Goal: Transaction & Acquisition: Purchase product/service

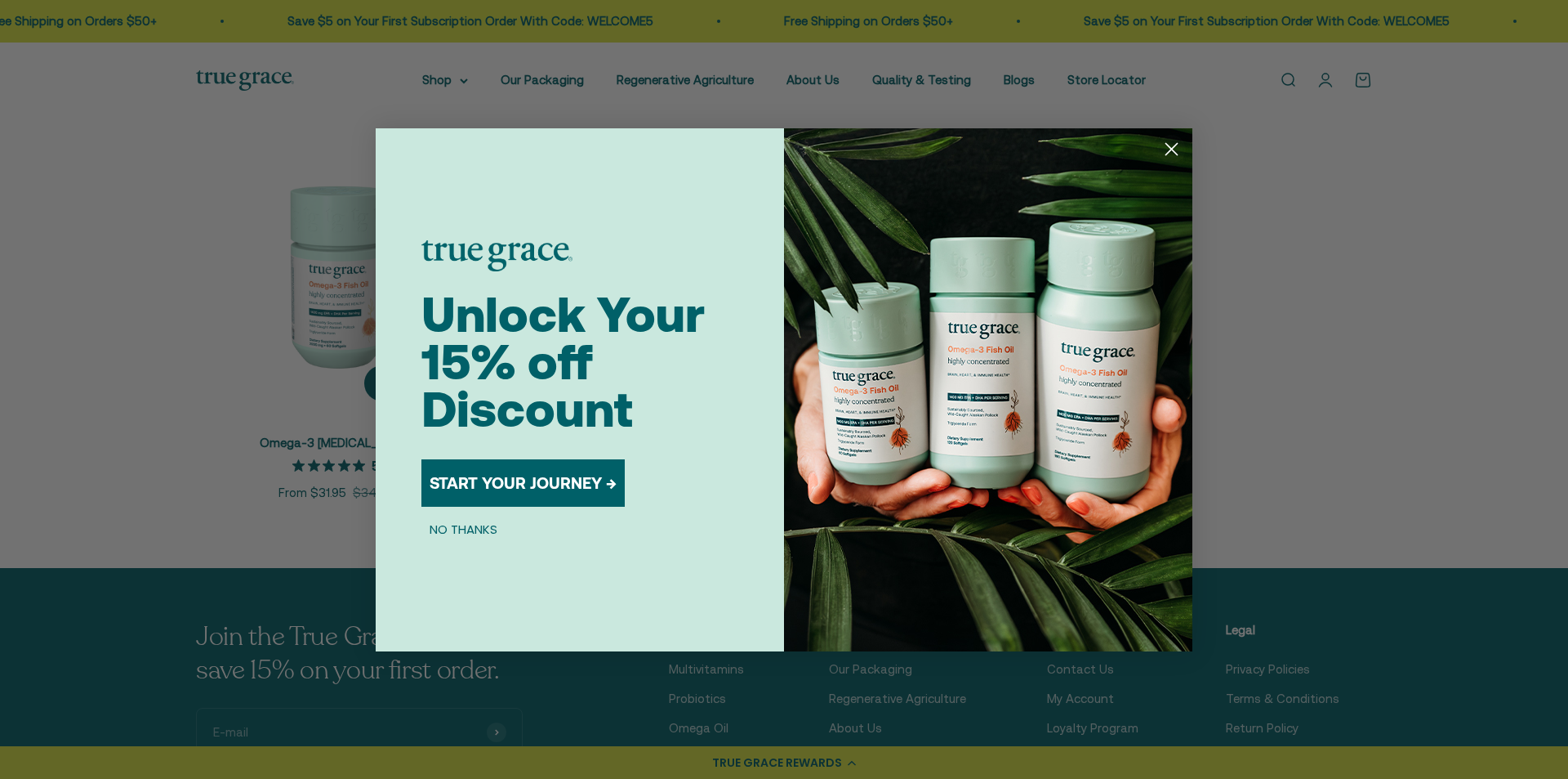
click at [320, 317] on div "Close dialog Unlock Your 15% off Discount START YOUR JOURNEY → NO THANKS Submit" at bounding box center [784, 389] width 1568 height 779
click at [1173, 145] on circle "Close dialog" at bounding box center [1172, 149] width 27 height 27
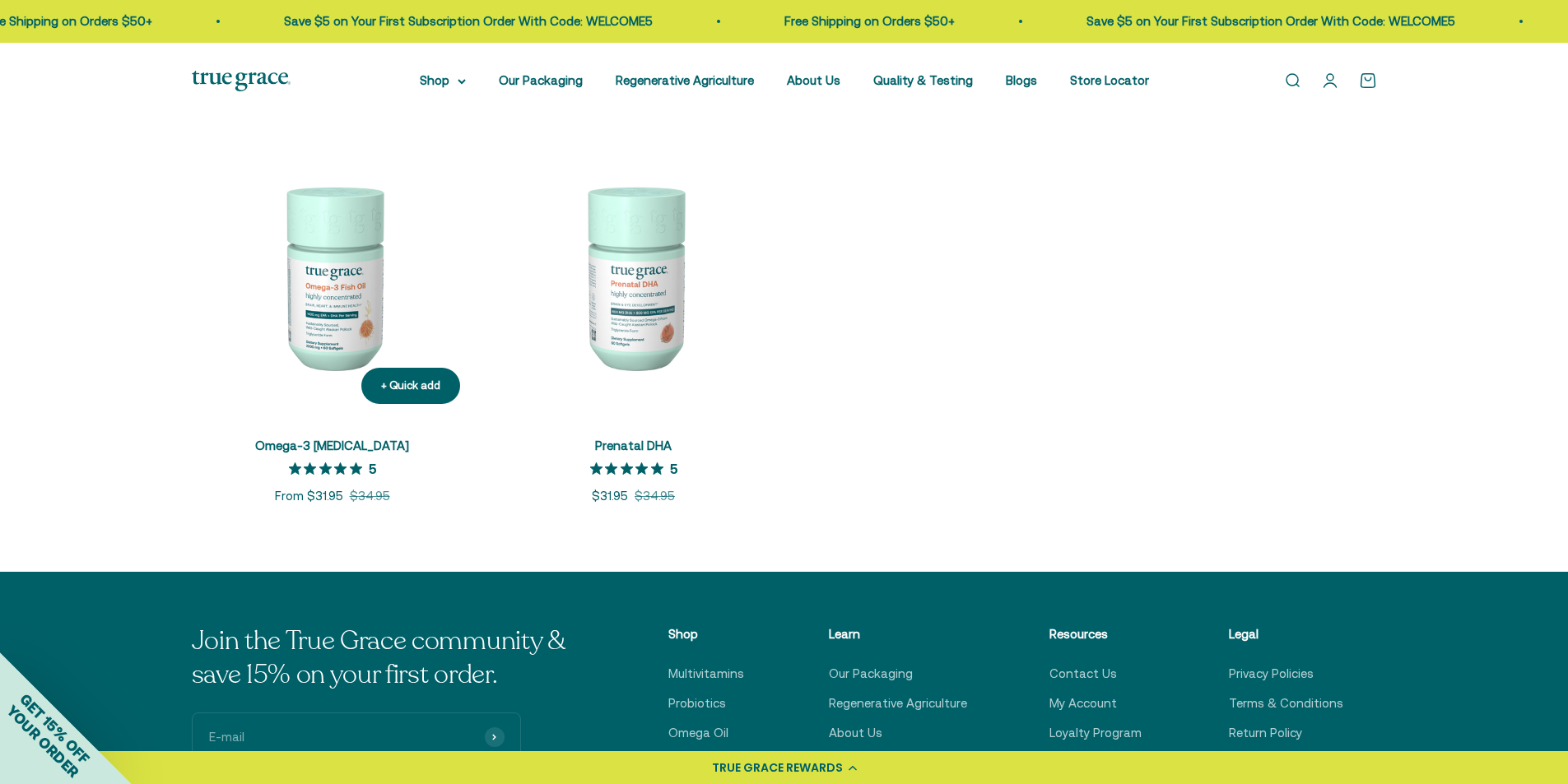
click at [360, 274] on img at bounding box center [332, 276] width 282 height 282
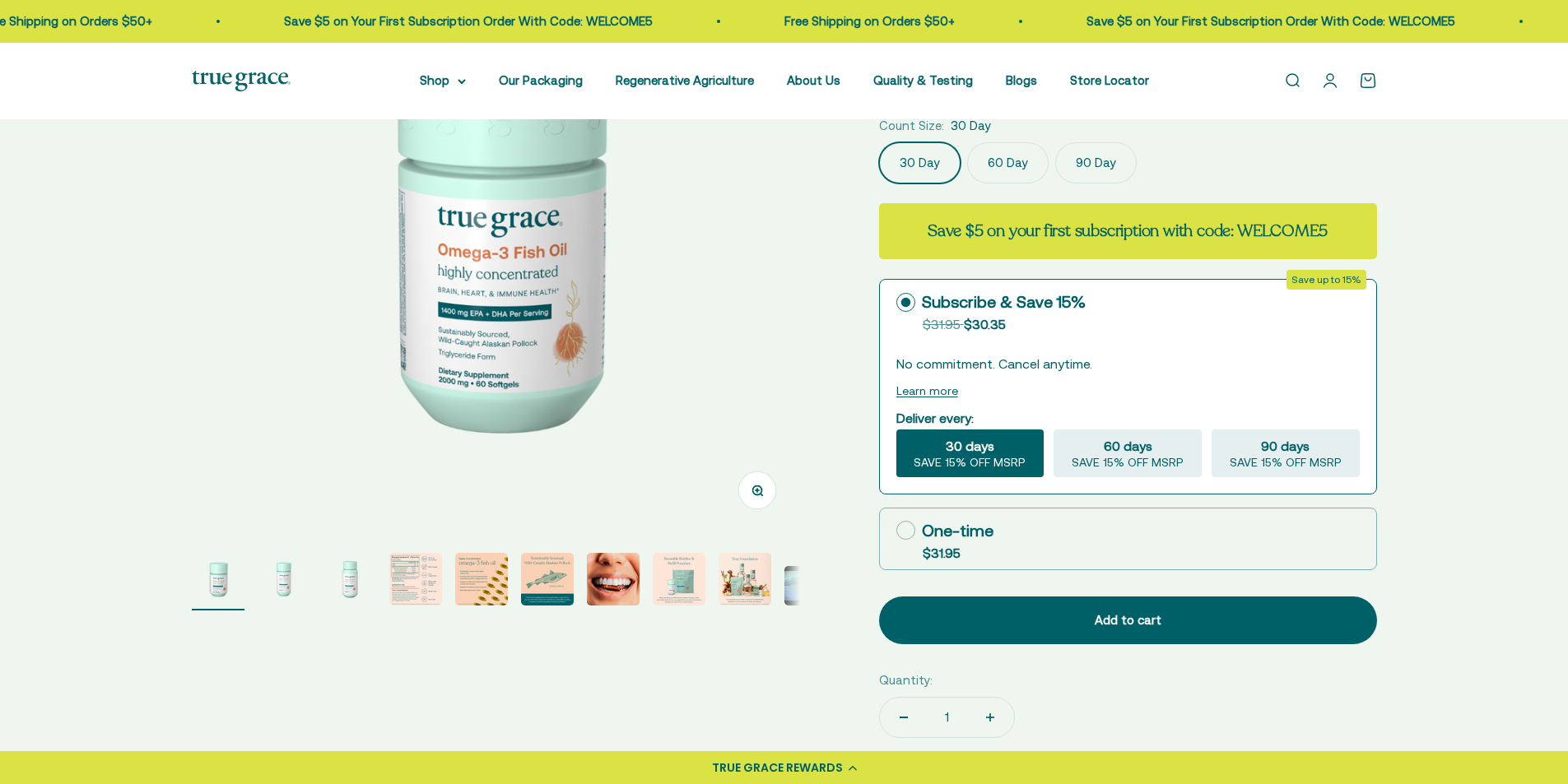
click at [277, 586] on img "Go to item 2" at bounding box center [283, 579] width 53 height 53
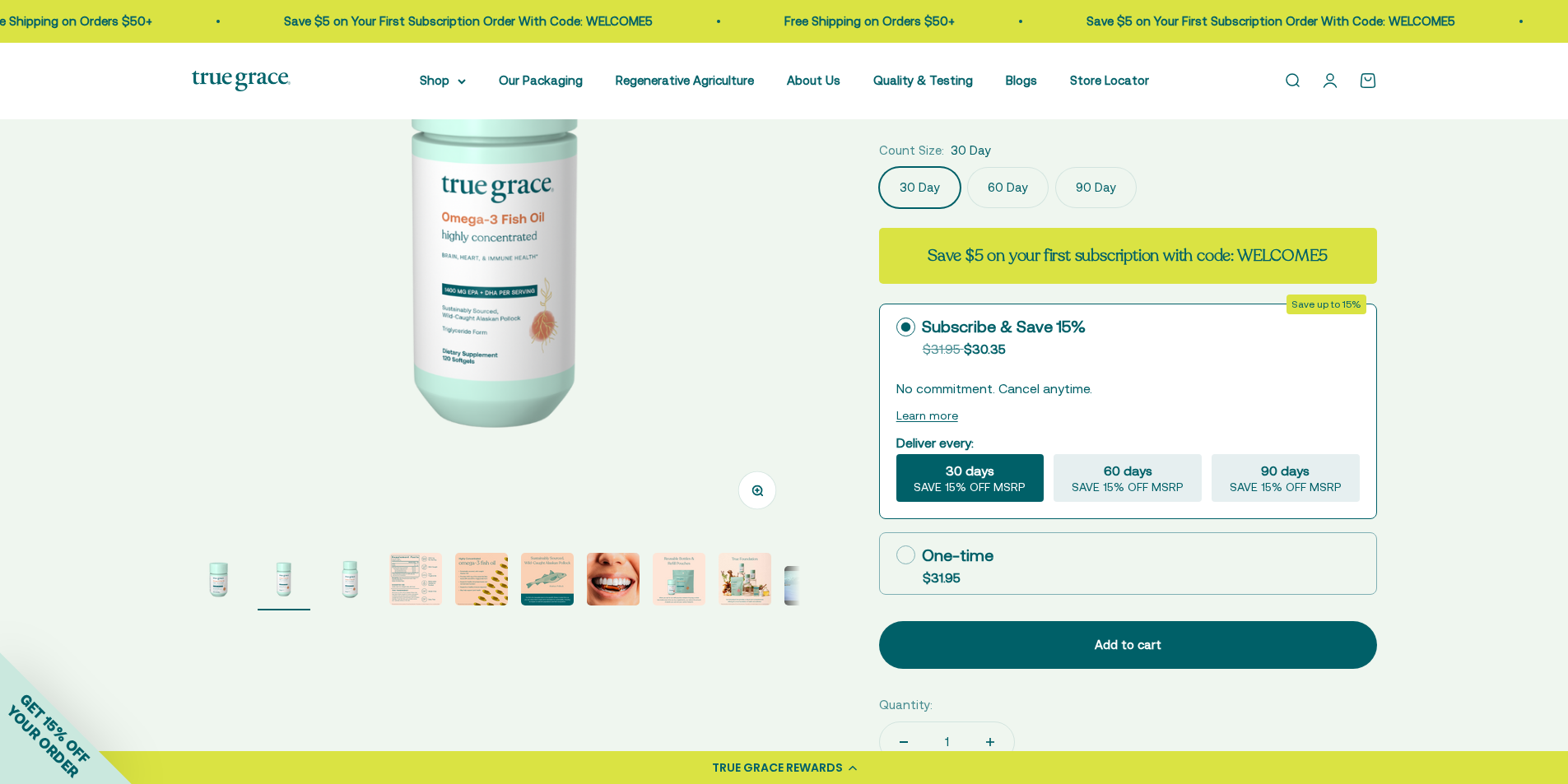
click at [346, 575] on img "Go to item 3" at bounding box center [350, 579] width 53 height 53
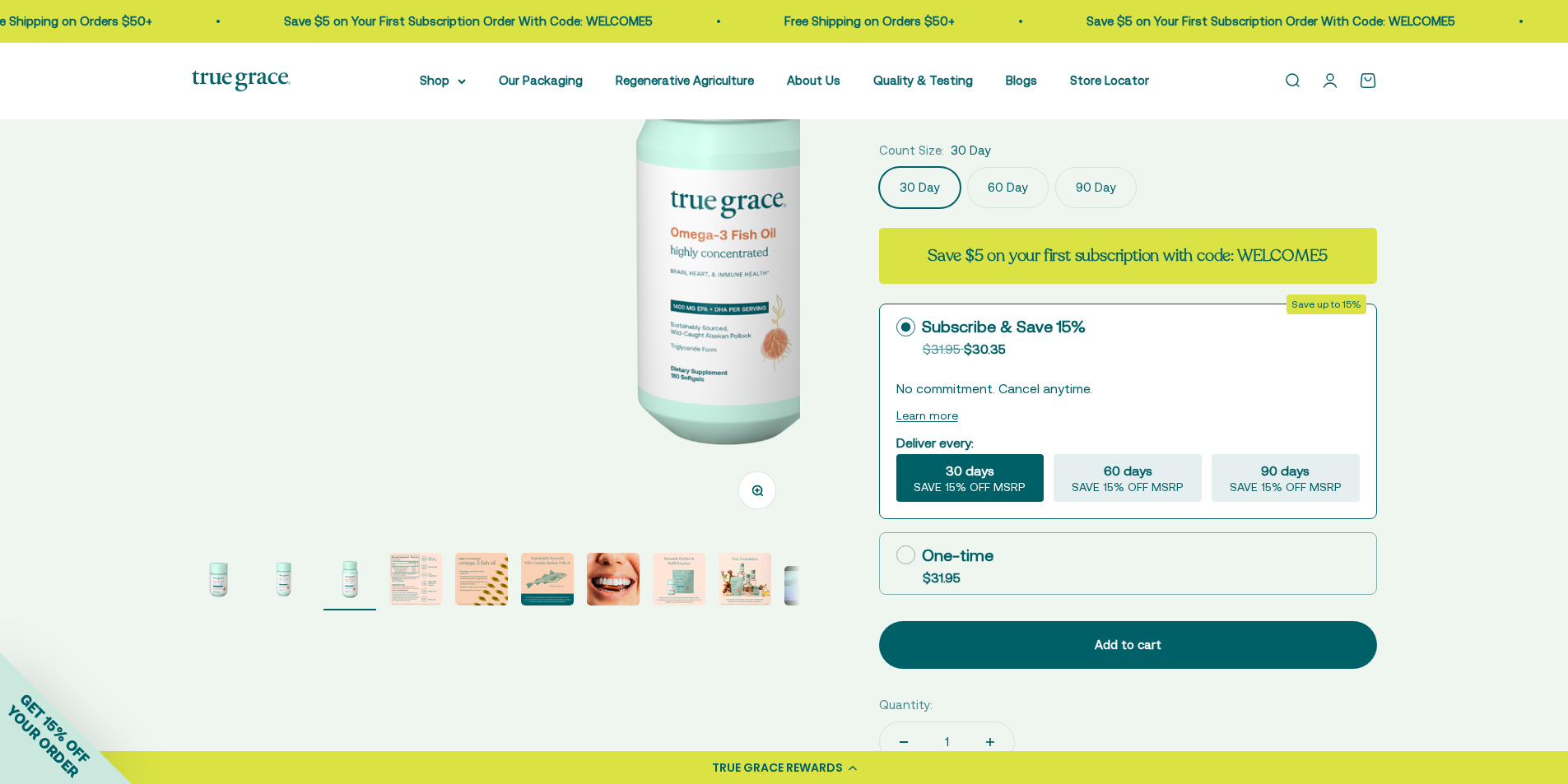
scroll to position [0, 1256]
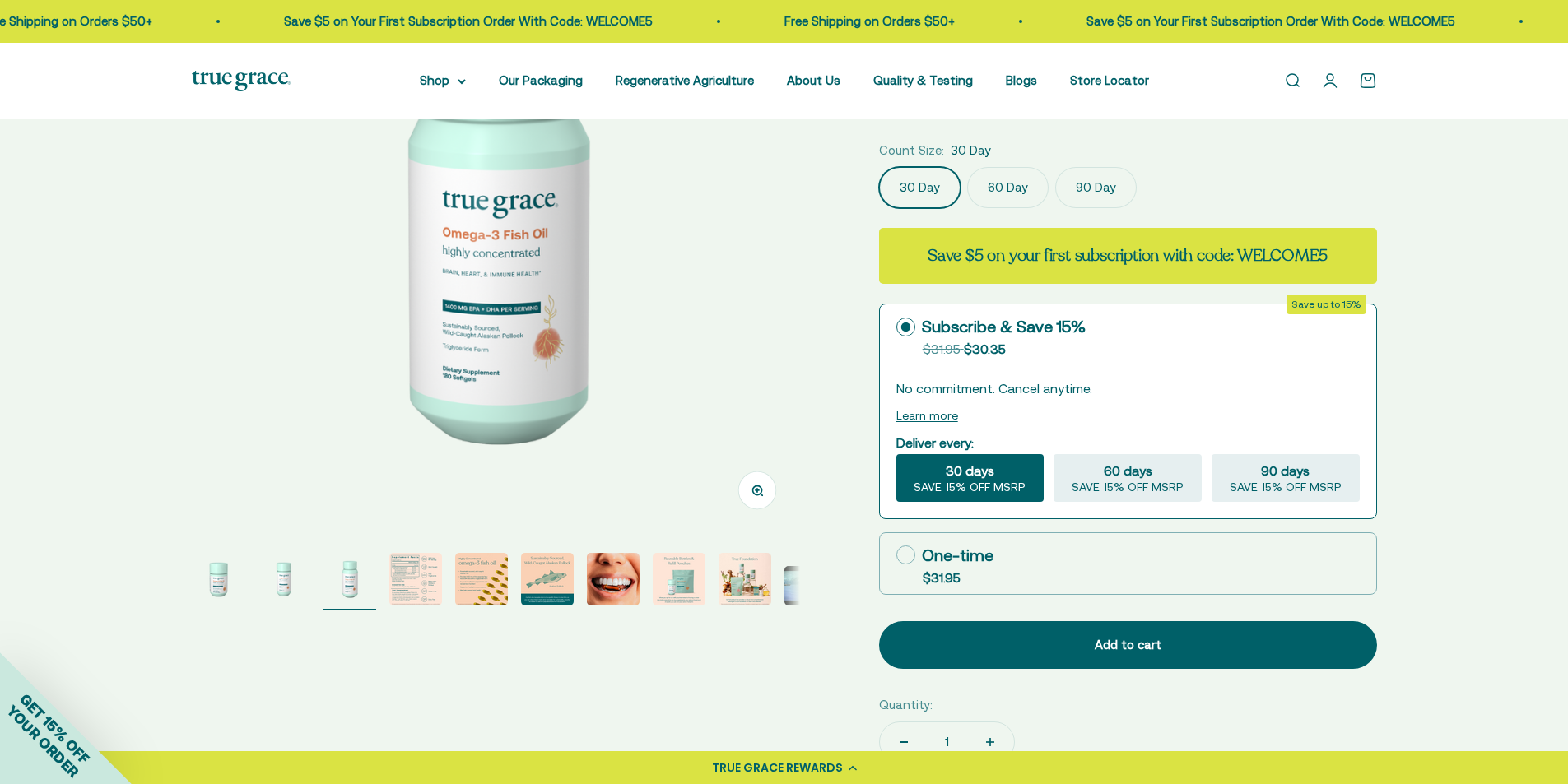
click at [414, 572] on img "Go to item 4" at bounding box center [415, 579] width 53 height 53
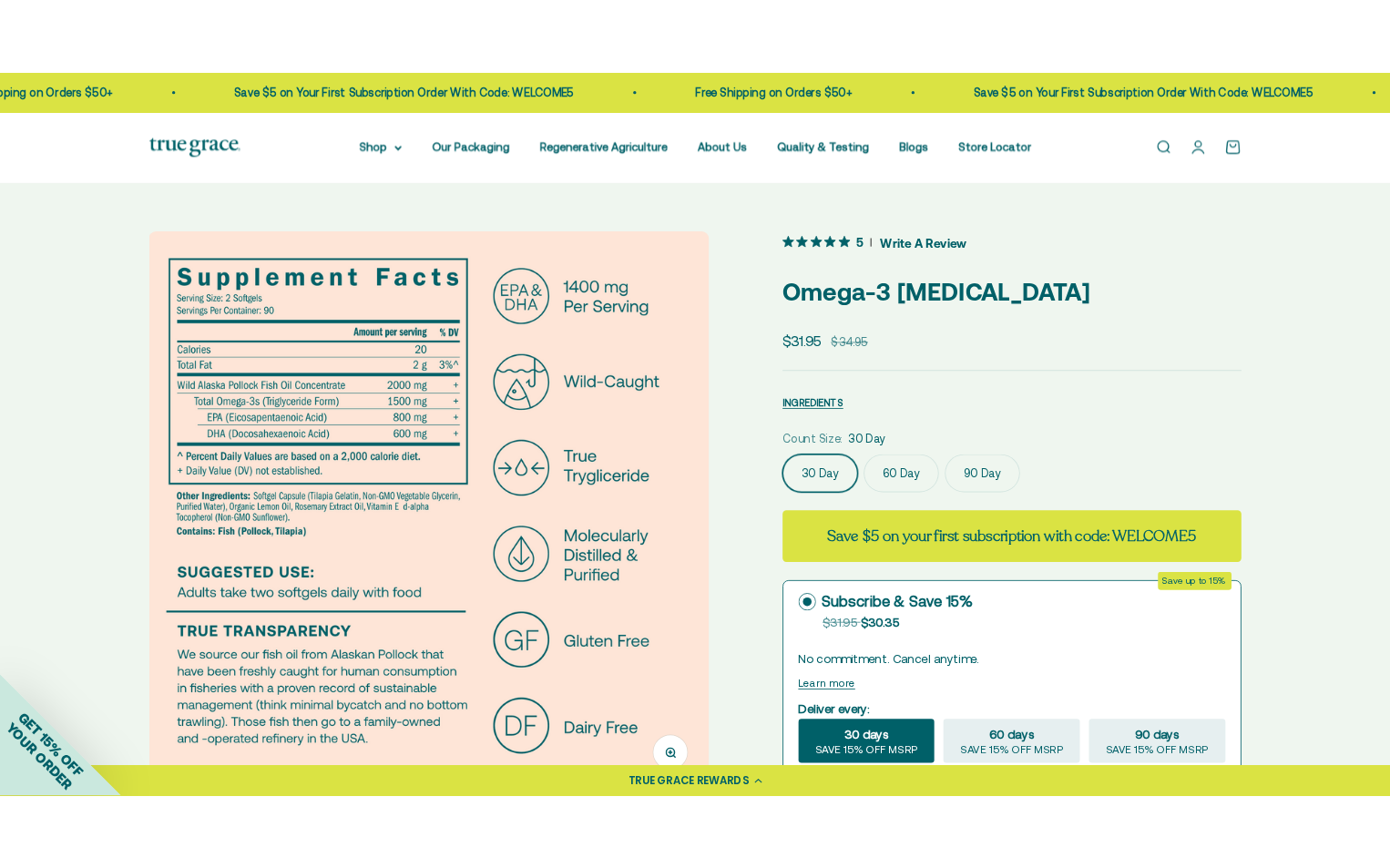
scroll to position [0, 2142]
